Goal: Navigation & Orientation: Find specific page/section

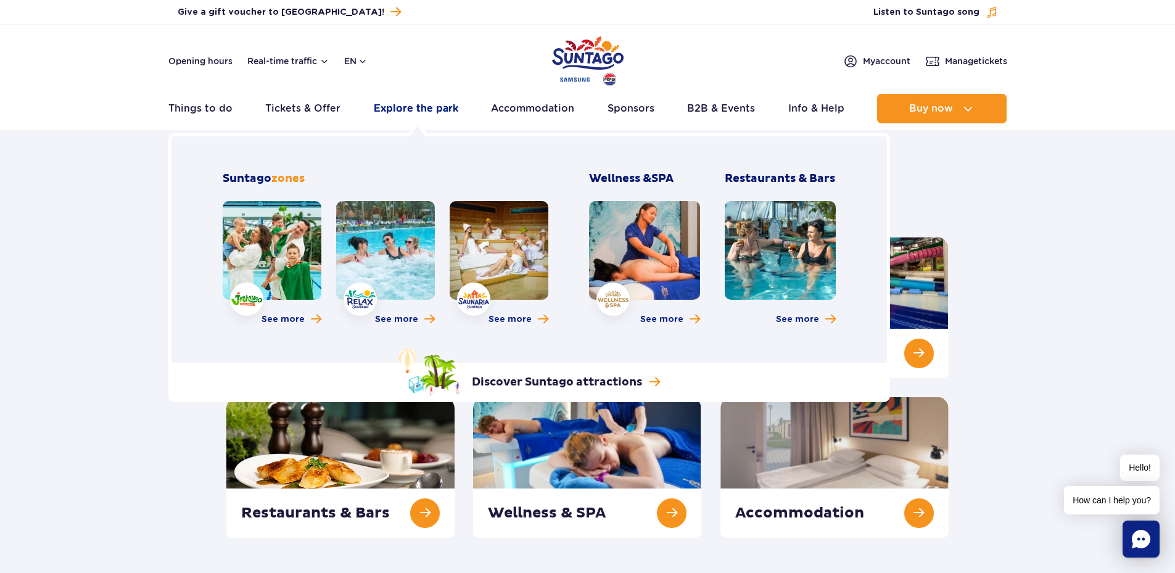
click at [423, 109] on link "Explore the park" at bounding box center [416, 109] width 85 height 30
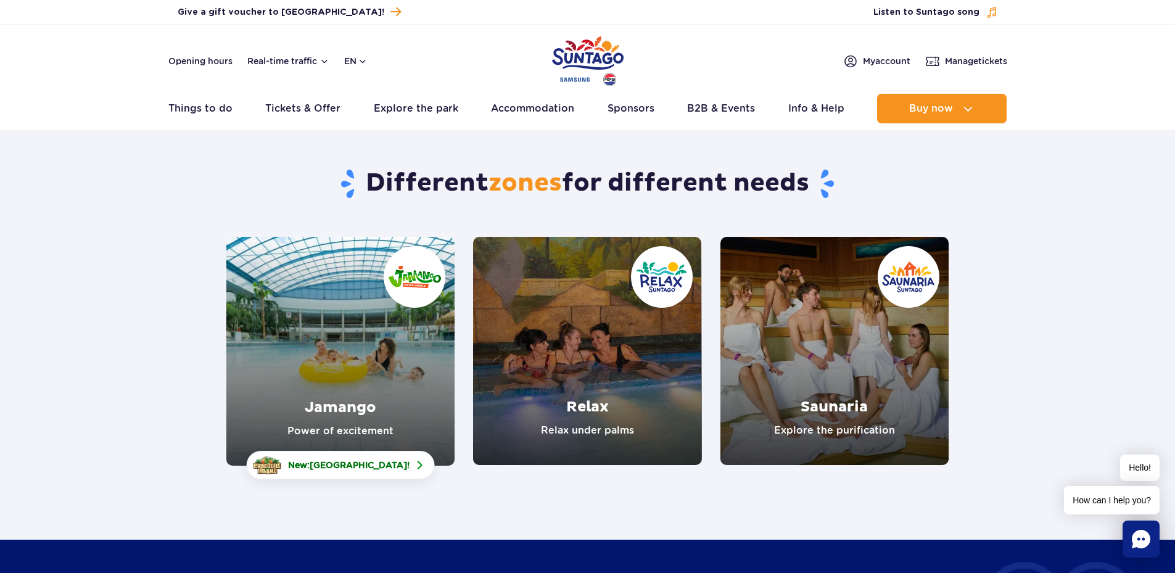
click at [368, 416] on link "Jamango" at bounding box center [340, 351] width 228 height 229
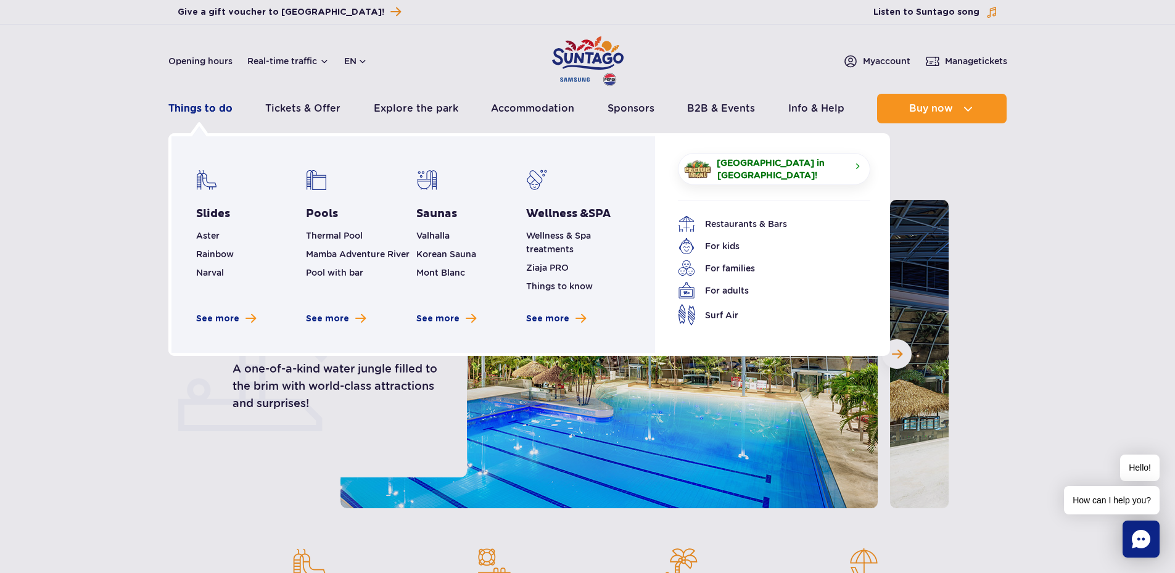
click at [191, 105] on link "Things to do" at bounding box center [200, 109] width 64 height 30
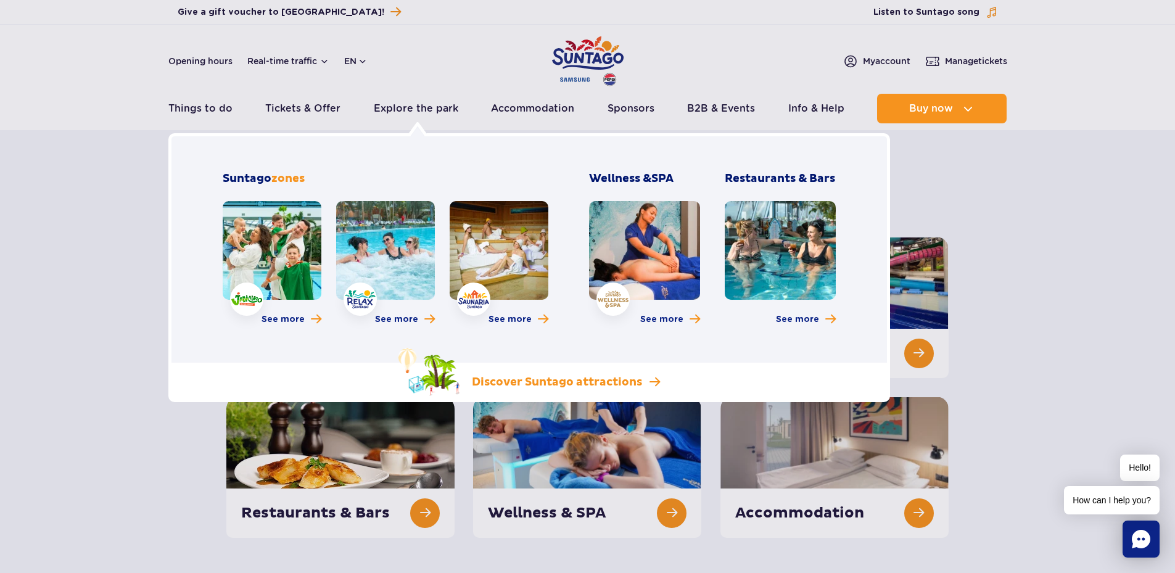
click at [633, 381] on p "Discover Suntago attractions" at bounding box center [557, 382] width 170 height 15
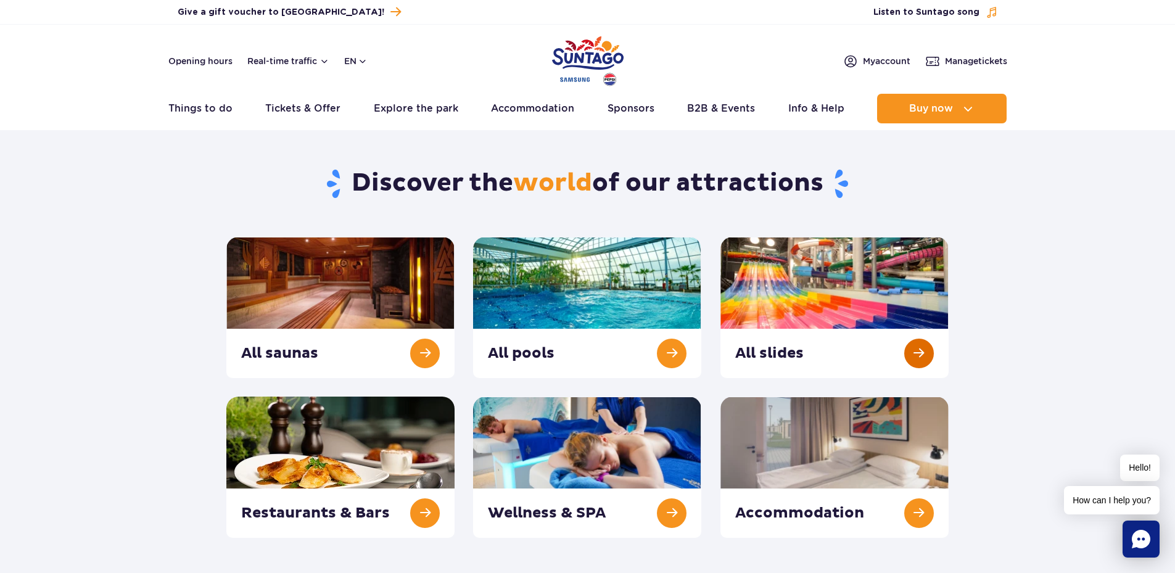
click at [869, 363] on link at bounding box center [835, 307] width 228 height 141
